Goal: Register for event/course

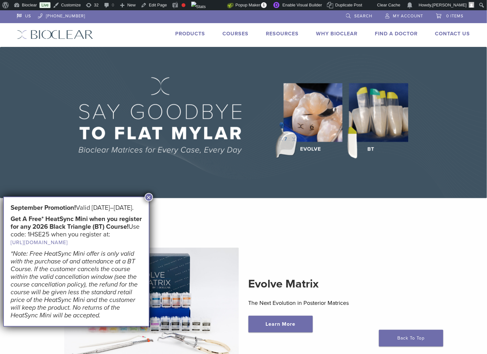
click at [223, 34] on link "Courses" at bounding box center [236, 34] width 26 height 6
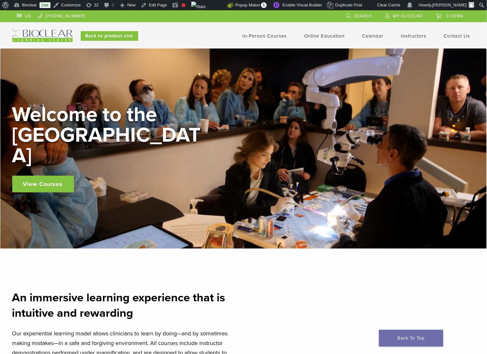
click at [273, 36] on link "In-Person Courses" at bounding box center [264, 36] width 44 height 6
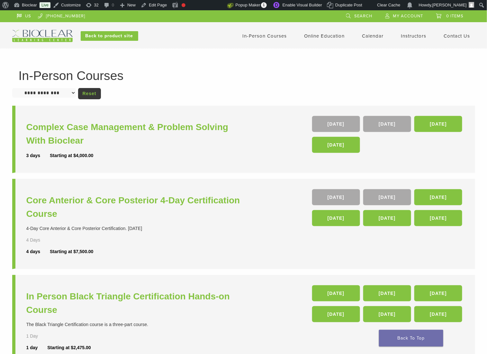
click at [362, 32] on li "Calendar" at bounding box center [373, 36] width 22 height 8
click at [369, 36] on link "Calendar" at bounding box center [373, 36] width 22 height 6
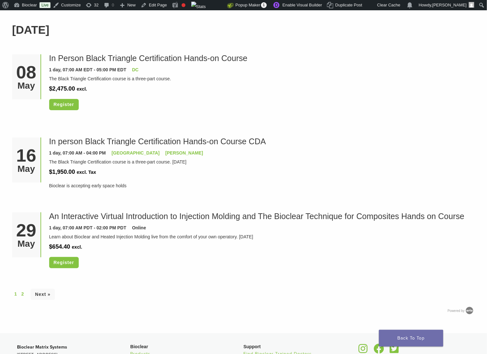
scroll to position [1637, 0]
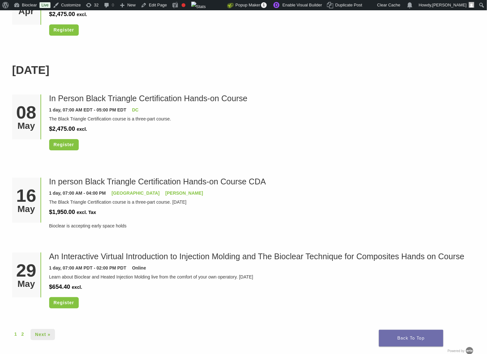
click at [44, 333] on link "Next »" at bounding box center [43, 334] width 24 height 11
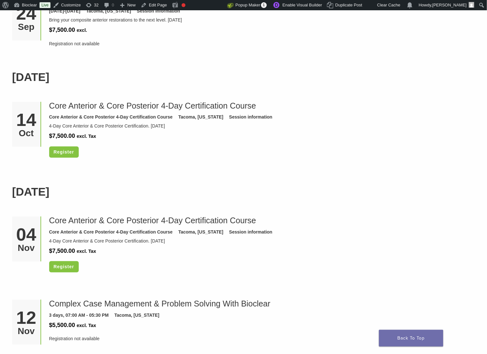
scroll to position [885, 0]
